Goal: Transaction & Acquisition: Purchase product/service

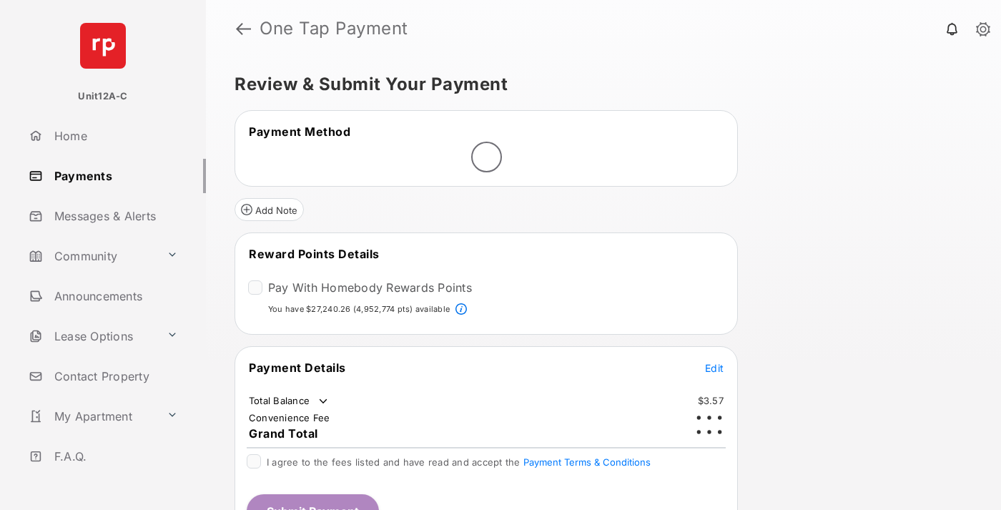
click at [714, 367] on span "Edit" at bounding box center [714, 368] width 19 height 12
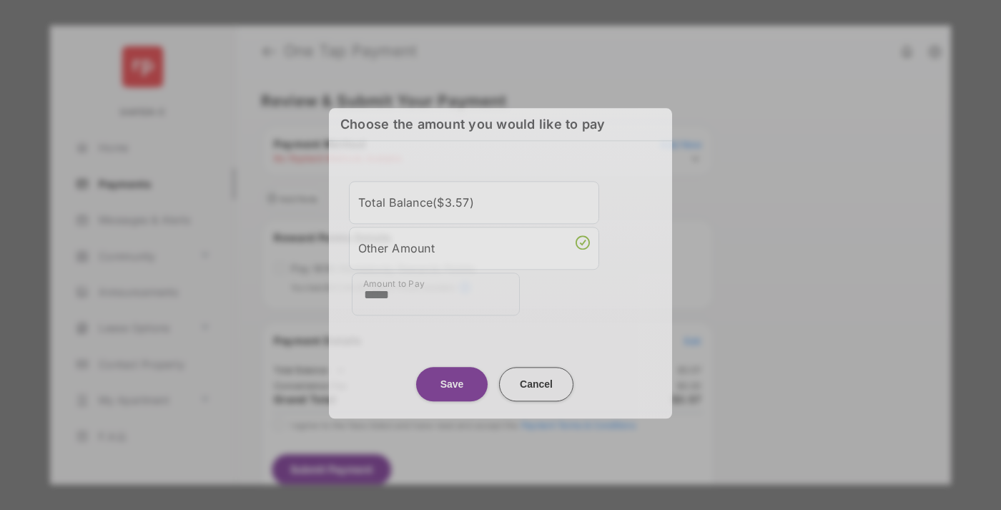
type input "*****"
click at [452, 380] on button "Save" at bounding box center [452, 384] width 72 height 34
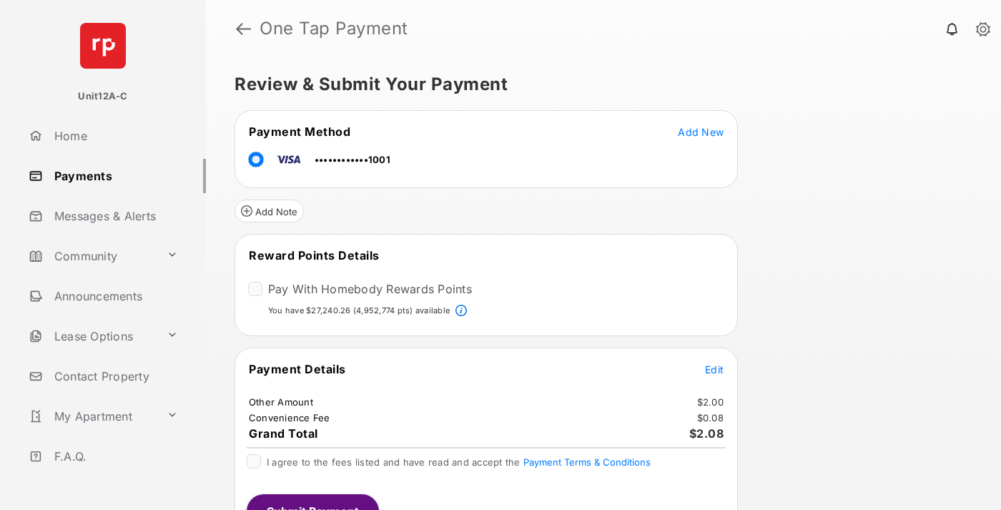
click at [714, 368] on span "Edit" at bounding box center [714, 369] width 19 height 12
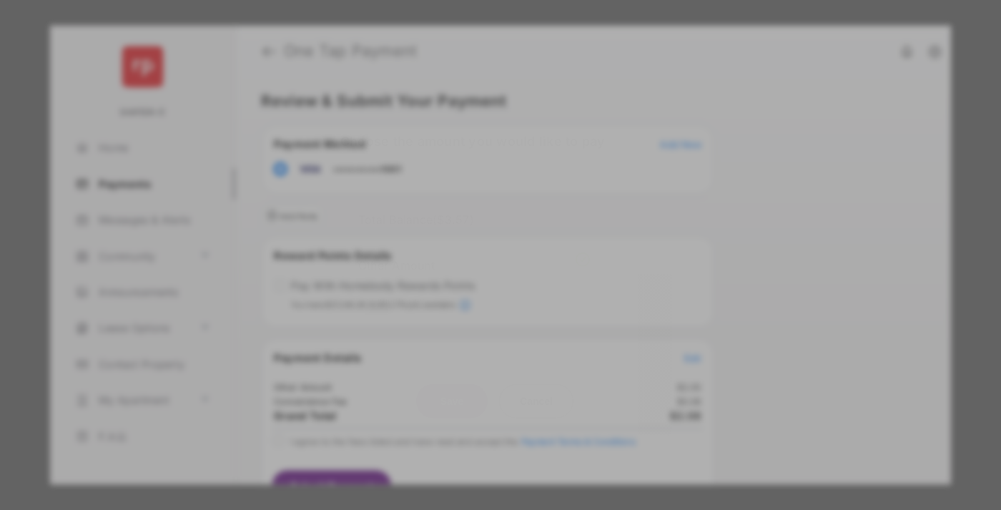
click at [452, 395] on button "Save" at bounding box center [452, 400] width 72 height 34
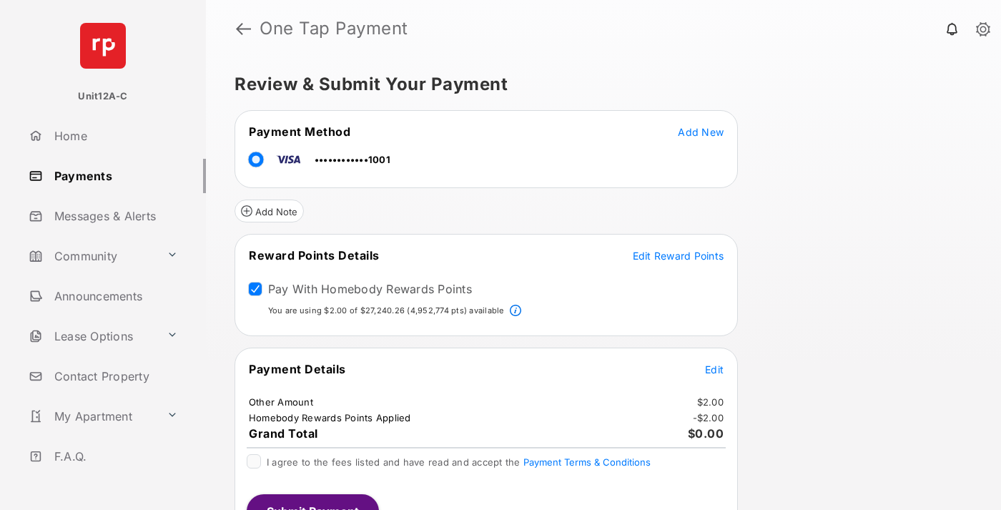
click at [312, 502] on button "Submit Payment" at bounding box center [313, 511] width 132 height 34
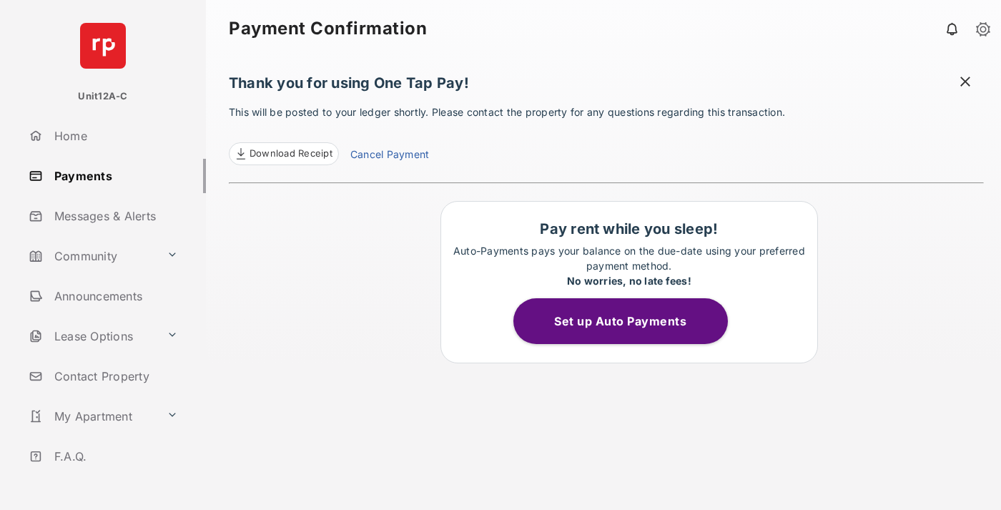
click at [283, 154] on span "Download Receipt" at bounding box center [291, 154] width 83 height 14
